Goal: Transaction & Acquisition: Purchase product/service

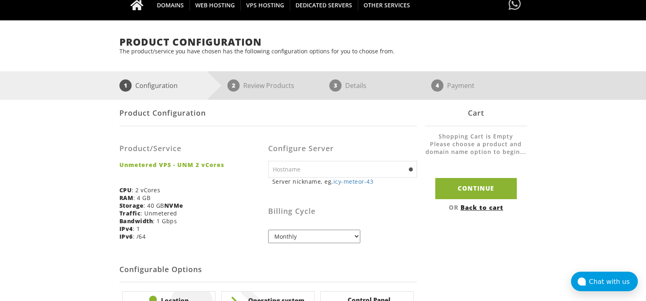
scroll to position [82, 0]
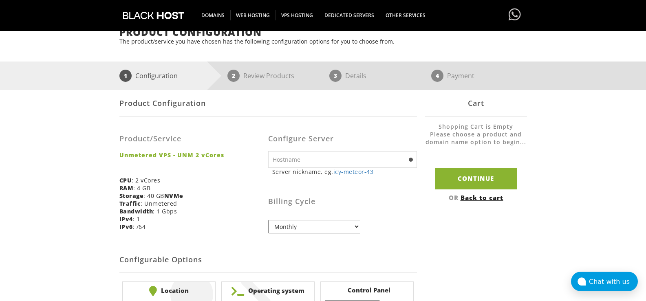
click at [316, 162] on input "text" at bounding box center [342, 159] width 149 height 17
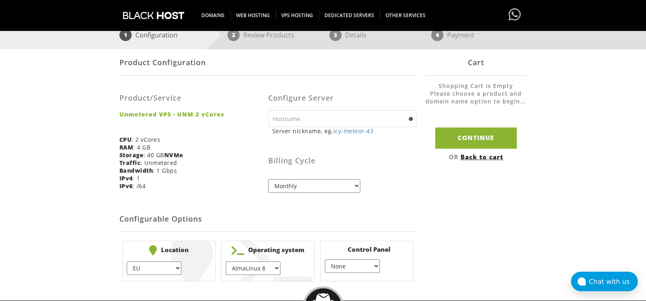
click at [297, 183] on select "Monthly Quarterly (Save: ~5%) Semi-Annually (Save: ~10%) Annually (Save: ~15%) …" at bounding box center [314, 185] width 92 height 13
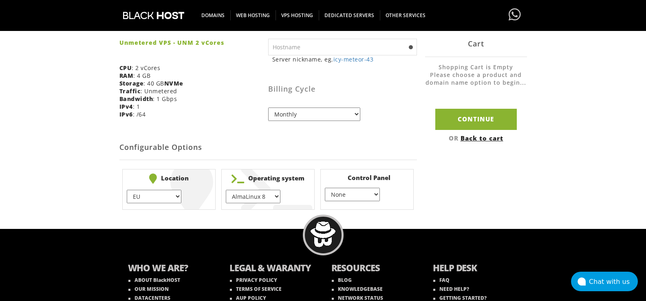
scroll to position [239, 0]
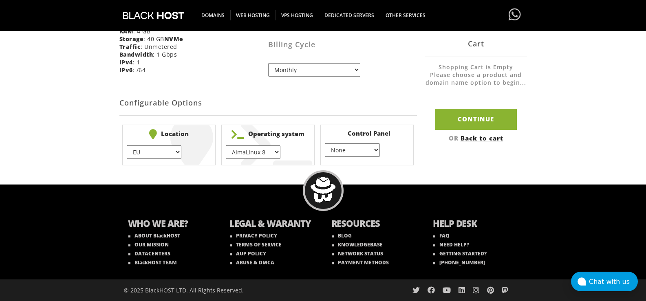
click at [162, 149] on select "EU } USA } London } Amsterdam } Vienna } Chicago }" at bounding box center [154, 152] width 55 height 13
click at [239, 153] on select "AlmaLinux 8 } AlmaLinux 9 } AlmaLinux 10 } Rocky Linux 8 } Rocky Linux 9 } Cent…" at bounding box center [253, 152] width 55 height 13
select select "1174"
click at [226, 146] on select "AlmaLinux 8 } AlmaLinux 9 } AlmaLinux 10 } Rocky Linux 8 } Rocky Linux 9 } Cent…" at bounding box center [253, 152] width 55 height 13
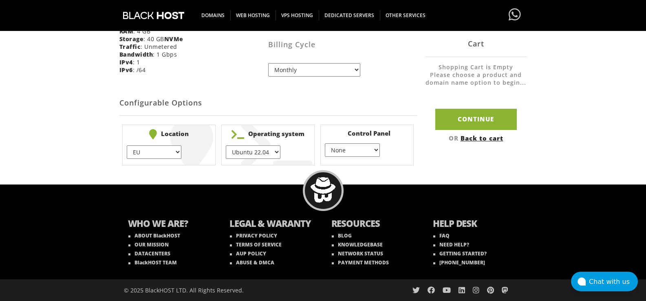
click at [340, 147] on select "None } Virtualmin } Cpanel } DirectAdmin }" at bounding box center [352, 150] width 55 height 13
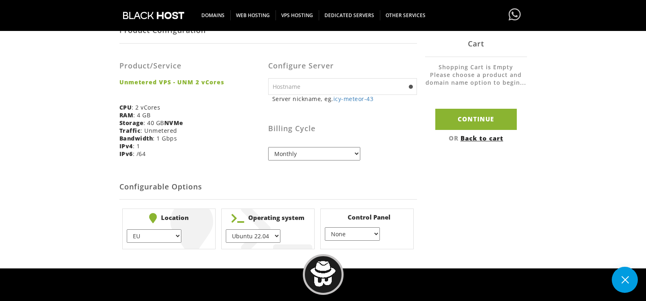
scroll to position [157, 0]
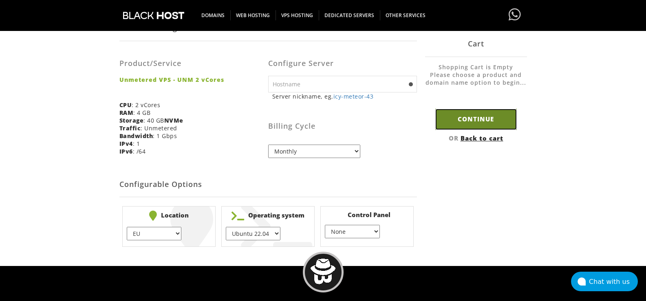
click at [483, 122] on input "Continue" at bounding box center [477, 119] width 82 height 21
type input "icy-meteor-43"
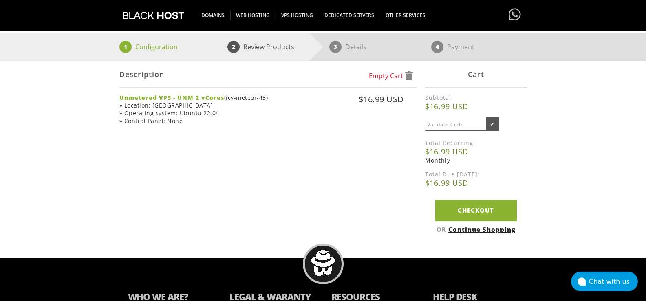
scroll to position [122, 0]
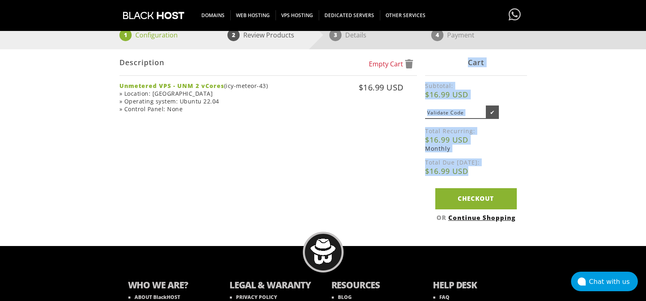
drag, startPoint x: 421, startPoint y: 171, endPoint x: 470, endPoint y: 171, distance: 49.8
click at [469, 170] on div "Empty Cart Description Unmetered VPS - UNM 2 vCores (icy-meteor-43) » Location:…" at bounding box center [324, 137] width 408 height 176
click at [470, 171] on b "$16.99 USD" at bounding box center [476, 171] width 102 height 10
drag, startPoint x: 425, startPoint y: 171, endPoint x: 460, endPoint y: 174, distance: 35.6
click at [460, 174] on div "Empty Cart Description Unmetered VPS - UNM 2 vCores (icy-meteor-43) » Location:…" at bounding box center [324, 137] width 408 height 176
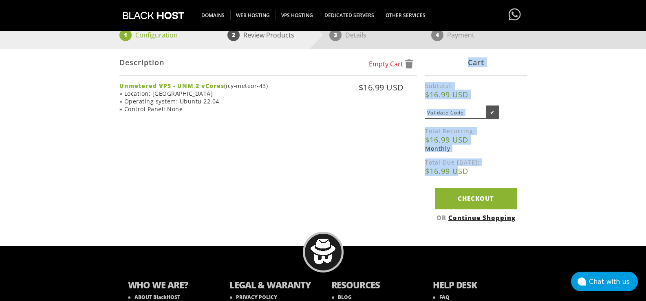
click at [460, 173] on b "$16.99 USD" at bounding box center [476, 171] width 102 height 10
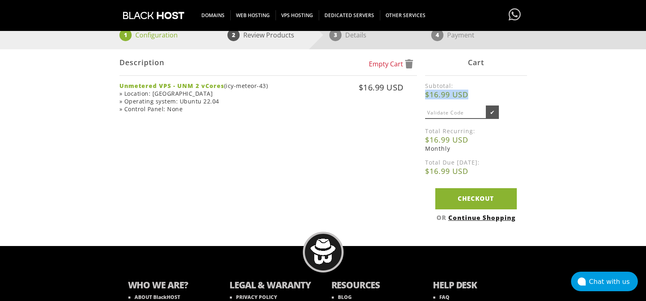
drag, startPoint x: 426, startPoint y: 95, endPoint x: 469, endPoint y: 96, distance: 43.7
click at [469, 96] on b "$16.99 USD" at bounding box center [476, 95] width 102 height 10
copy b "$16.99 USD"
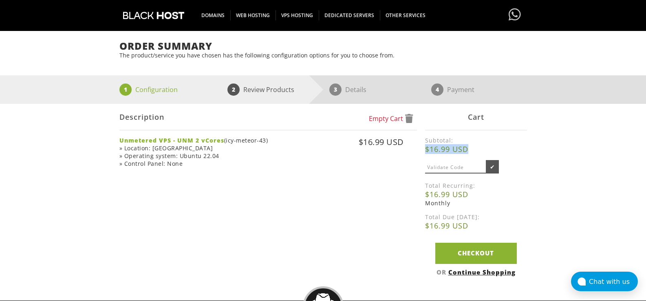
scroll to position [0, 0]
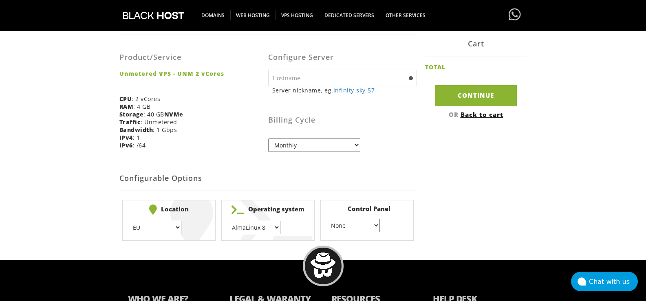
click at [176, 225] on select "EU } USA } London } Amsterdam } Vienna } Chicago }" at bounding box center [154, 227] width 55 height 13
select select "1226"
click at [127, 221] on select "EU } USA } London } Amsterdam } Vienna } Chicago }" at bounding box center [154, 227] width 55 height 13
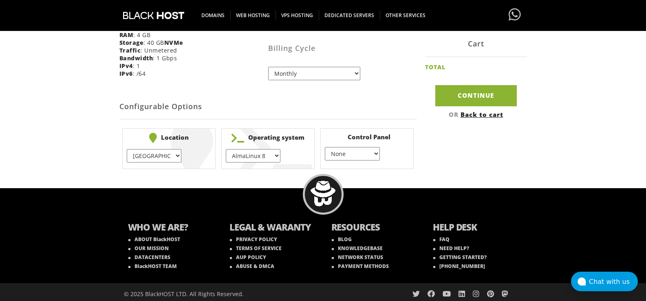
scroll to position [239, 0]
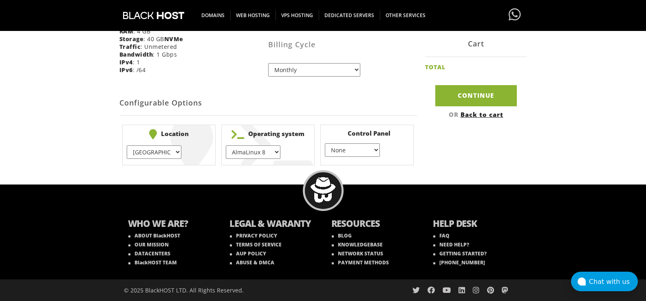
click at [259, 152] on select "AlmaLinux 8 } AlmaLinux 9 } AlmaLinux 10 } Rocky Linux 8 } Rocky Linux 9 } Cent…" at bounding box center [253, 152] width 55 height 13
select select "1174"
click at [226, 146] on select "AlmaLinux 8 } AlmaLinux 9 } AlmaLinux 10 } Rocky Linux 8 } Rocky Linux 9 } Cent…" at bounding box center [253, 152] width 55 height 13
click at [142, 151] on select "EU } [GEOGRAPHIC_DATA] } [GEOGRAPHIC_DATA] } [GEOGRAPHIC_DATA] } [GEOGRAPHIC_DA…" at bounding box center [154, 152] width 55 height 13
click at [461, 102] on input "Continue" at bounding box center [477, 95] width 82 height 21
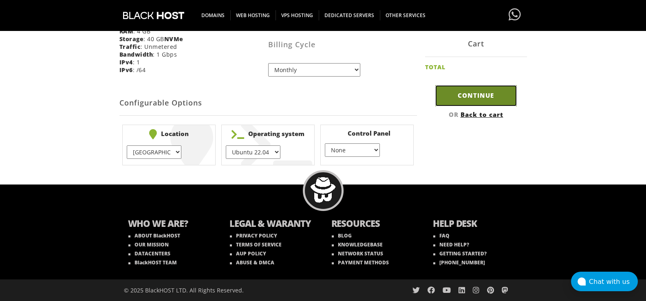
type input "infinity-sky-57"
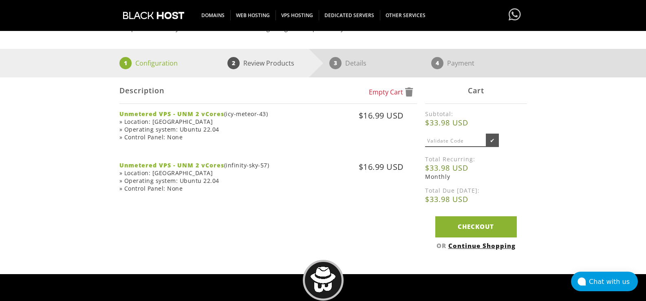
scroll to position [82, 0]
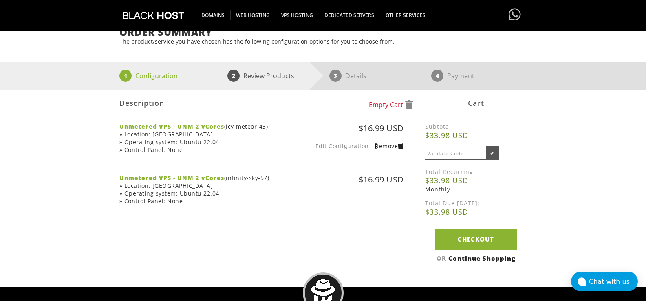
click at [401, 147] on span at bounding box center [401, 147] width 6 height 5
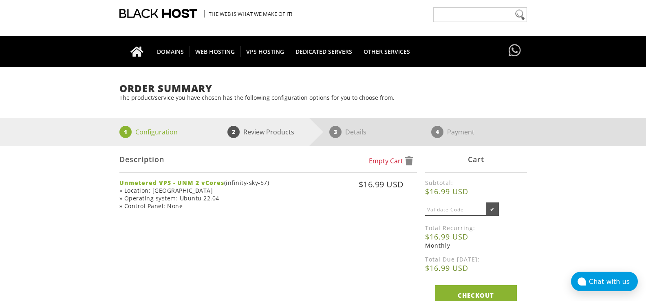
scroll to position [41, 0]
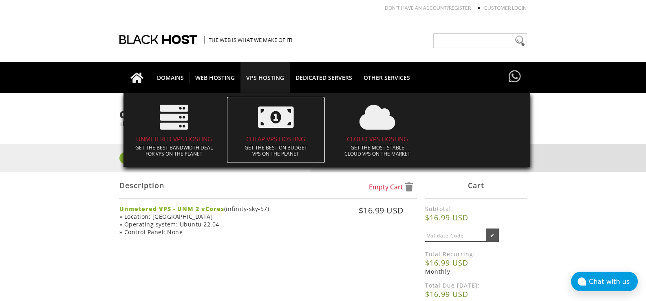
click at [262, 139] on h4 "CHEAP VPS HOSTING" at bounding box center [276, 139] width 90 height 7
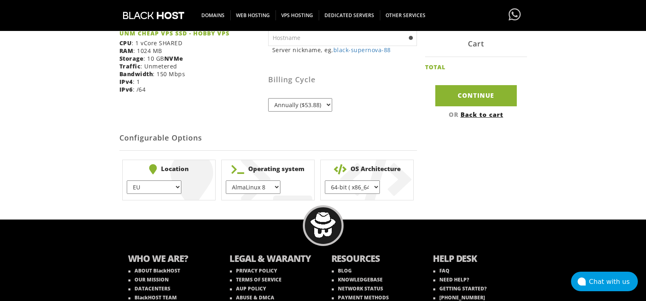
scroll to position [204, 0]
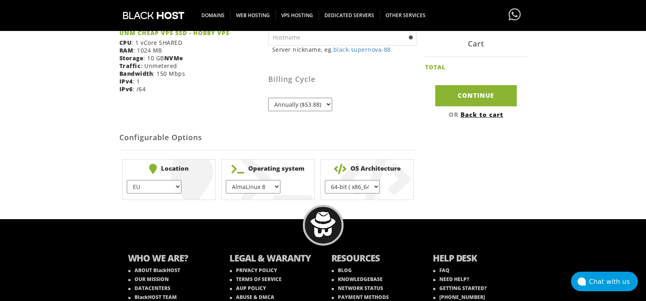
click at [268, 187] on select "AlmaLinux 8 } AlmaLinux 9 } AlmaLinux 10 } Rocky Linux 8 } CentOS 7 } CentOS 8 …" at bounding box center [253, 186] width 55 height 13
select select "1195"
click at [226, 180] on select "AlmaLinux 8 } AlmaLinux 9 } AlmaLinux 10 } Rocky Linux 8 } CentOS 7 } CentOS 8 …" at bounding box center [253, 186] width 55 height 13
click at [354, 186] on select "64-bit ( x86_64 ) } 32-bit ( i686 ) }" at bounding box center [352, 186] width 55 height 13
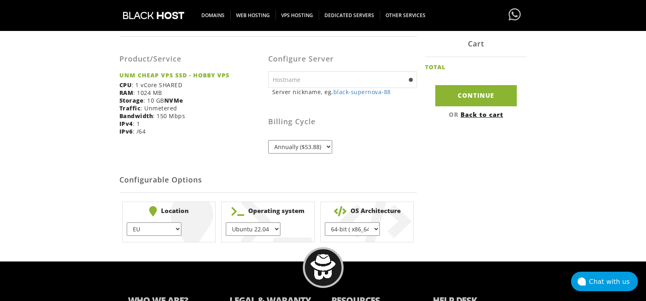
scroll to position [163, 0]
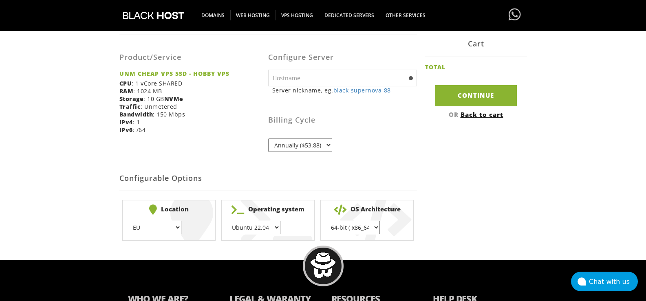
click at [156, 225] on select "EU } USA } London } Amsterdam } Vienna } Chicago }" at bounding box center [154, 227] width 55 height 13
select select "1210"
click at [127, 221] on select "EU } USA } London } Amsterdam } Vienna } Chicago }" at bounding box center [154, 227] width 55 height 13
click at [471, 97] on input "Continue" at bounding box center [477, 95] width 82 height 21
type input "black-supernova-88"
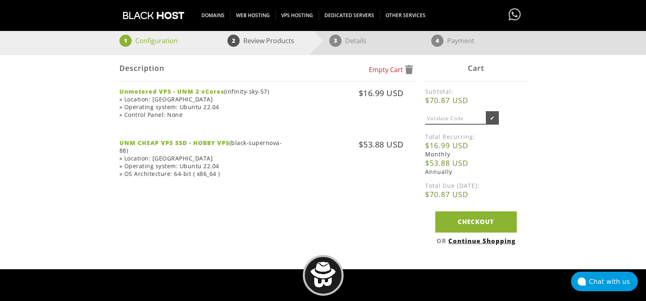
scroll to position [122, 0]
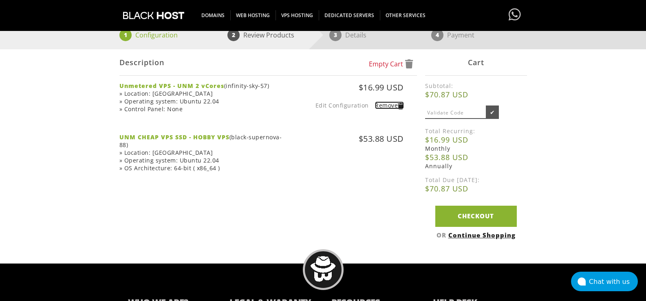
click at [402, 109] on span at bounding box center [401, 106] width 6 height 5
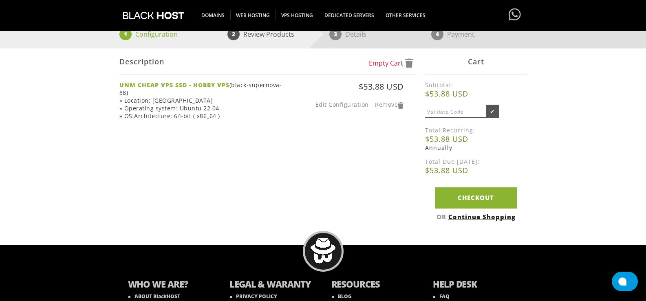
scroll to position [122, 0]
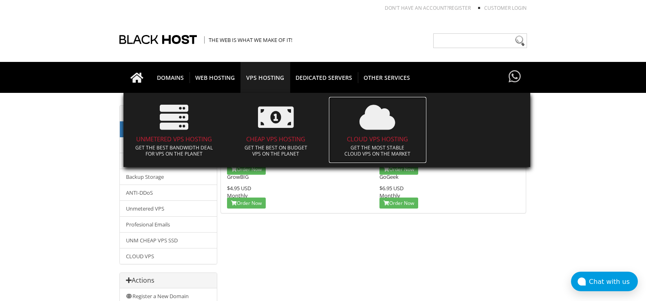
click at [372, 139] on h4 "CLOUD VPS HOSTING" at bounding box center [378, 139] width 90 height 7
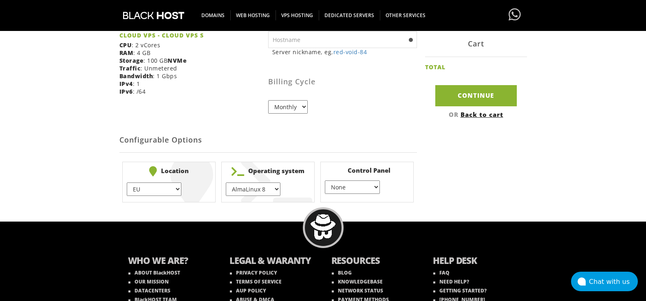
scroll to position [204, 0]
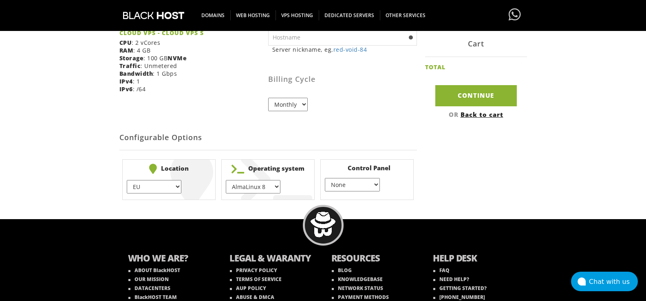
click at [170, 188] on select "EU } [GEOGRAPHIC_DATA] } [GEOGRAPHIC_DATA] } [GEOGRAPHIC_DATA] } [GEOGRAPHIC_DA…" at bounding box center [154, 186] width 55 height 13
select select "1179"
click at [127, 180] on select "EU } USA } London } Amsterdam } Vienna } Chicago }" at bounding box center [154, 186] width 55 height 13
click at [252, 186] on select "AlmaLinux 8 } AlmaLinux 9 } AlmaLinux 10 } Rocky Linux 8 } Rocky Linux 9 } Cent…" at bounding box center [253, 186] width 55 height 13
select select "1174"
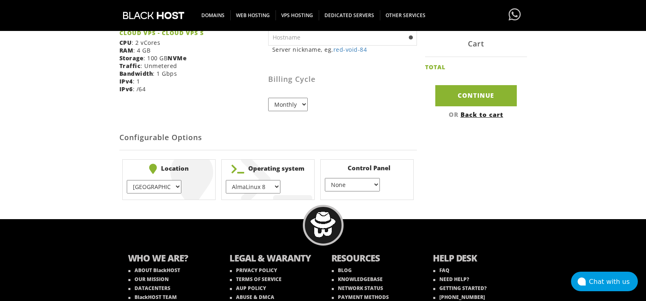
click at [226, 180] on select "AlmaLinux 8 } AlmaLinux 9 } AlmaLinux 10 } Rocky Linux 8 } Rocky Linux 9 } Cent…" at bounding box center [253, 186] width 55 height 13
click at [463, 91] on input "Continue" at bounding box center [477, 95] width 82 height 21
type input "red-void-84"
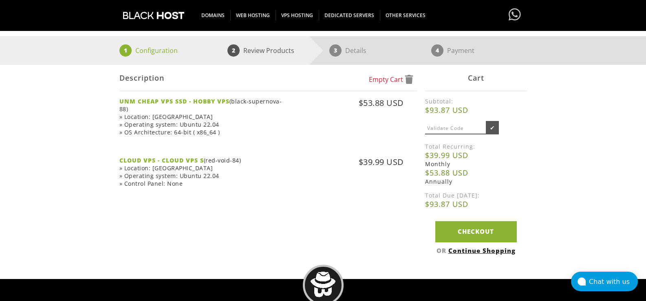
scroll to position [122, 0]
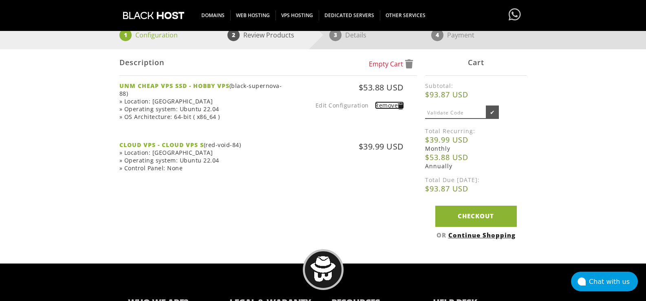
click at [397, 105] on link "Remove" at bounding box center [389, 106] width 29 height 8
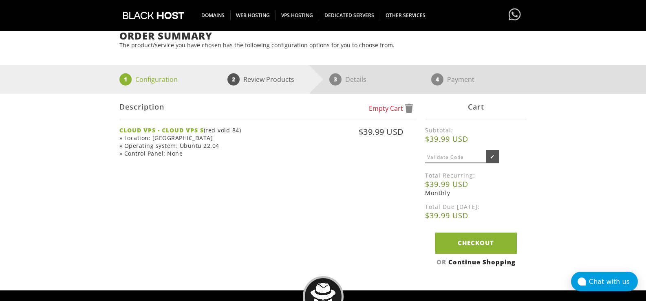
scroll to position [82, 0]
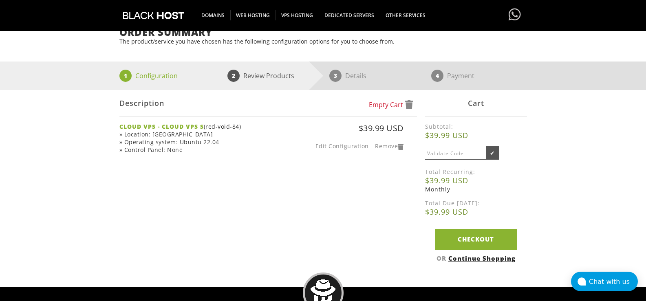
drag, startPoint x: 357, startPoint y: 128, endPoint x: 402, endPoint y: 128, distance: 44.5
click at [402, 128] on div "$39.99 USD Edit Configuration Remove" at bounding box center [344, 137] width 119 height 28
click at [226, 128] on div "CLOUD VPS - CLOUD VPS S (red-void-84) » Location: [GEOGRAPHIC_DATA] » Operating…" at bounding box center [202, 138] width 164 height 31
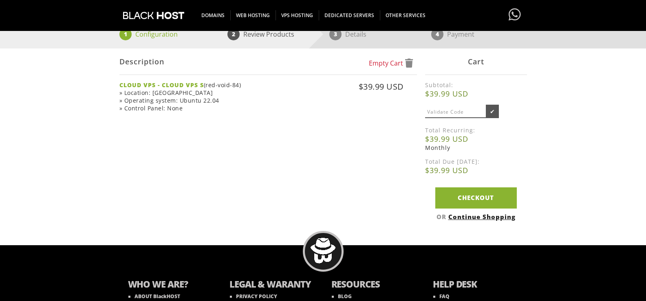
scroll to position [122, 0]
